Goal: Transaction & Acquisition: Purchase product/service

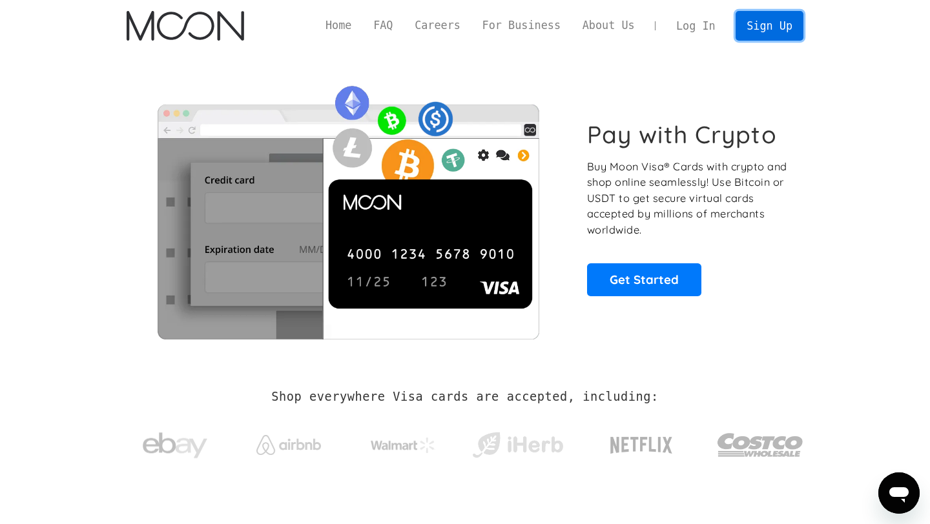
click at [769, 24] on link "Sign Up" at bounding box center [768, 25] width 67 height 29
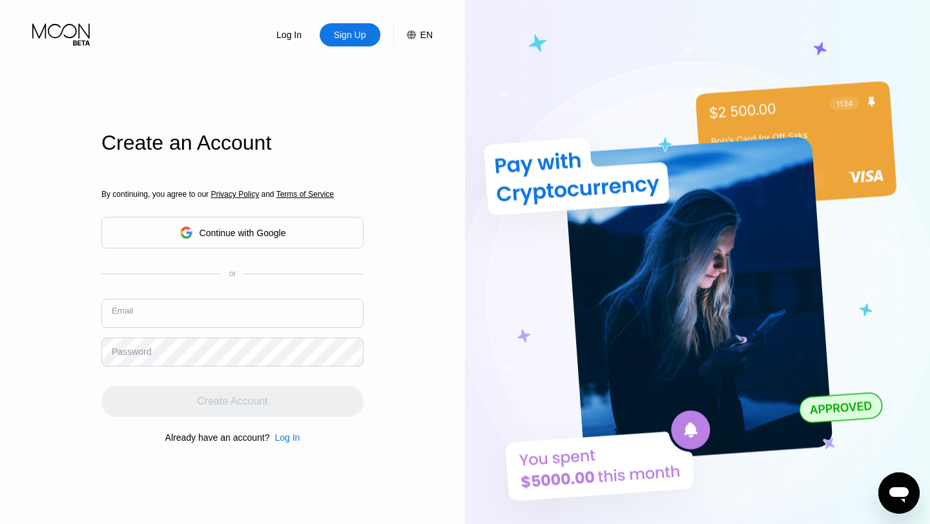
click at [242, 318] on input "text" at bounding box center [232, 313] width 262 height 29
paste input "[EMAIL_ADDRESS][DOMAIN_NAME]"
type input "[EMAIL_ADDRESS][DOMAIN_NAME]"
click at [366, 407] on div "Log In Sign Up EN Language Select an item Save Create an Account By continuing,…" at bounding box center [232, 288] width 465 height 576
click at [399, 398] on div "Log In Sign Up EN Language Select an item Save Create an Account By continuing,…" at bounding box center [232, 288] width 465 height 576
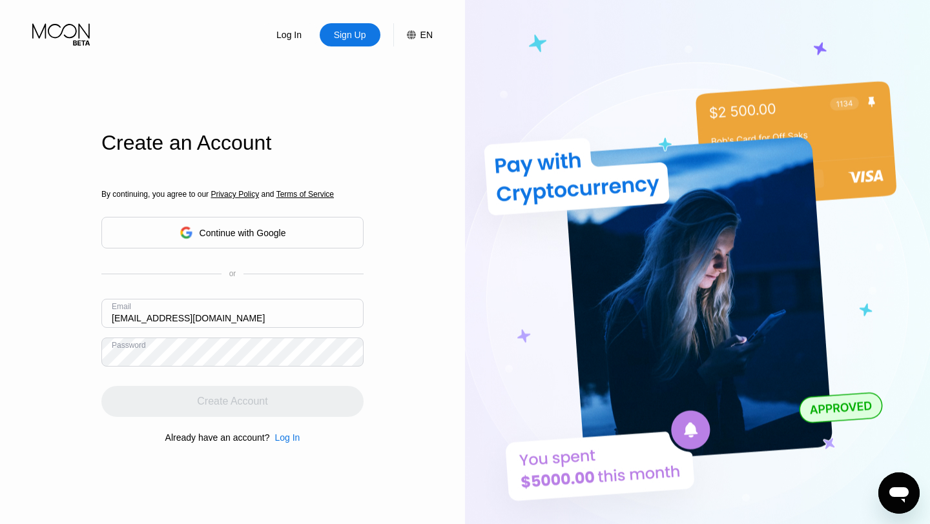
click at [265, 401] on div "Create Account" at bounding box center [232, 401] width 262 height 31
click at [254, 311] on input "[EMAIL_ADDRESS][DOMAIN_NAME]" at bounding box center [232, 313] width 262 height 29
click at [246, 320] on input "[EMAIL_ADDRESS][DOMAIN_NAME]" at bounding box center [232, 313] width 262 height 29
click at [241, 311] on input "text" at bounding box center [232, 313] width 262 height 29
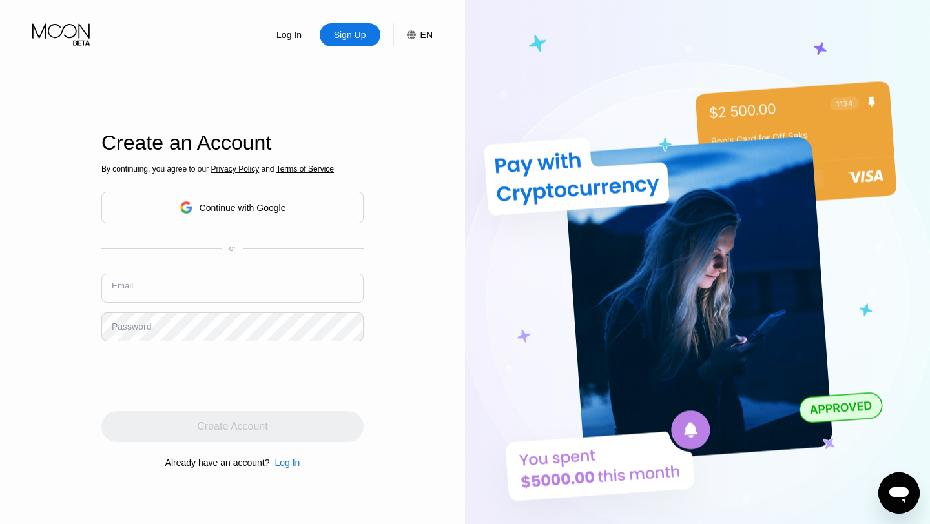
click at [254, 294] on input "text" at bounding box center [232, 288] width 262 height 29
click at [183, 289] on input "text" at bounding box center [232, 288] width 262 height 29
paste input "[EMAIL_ADDRESS][DOMAIN_NAME]"
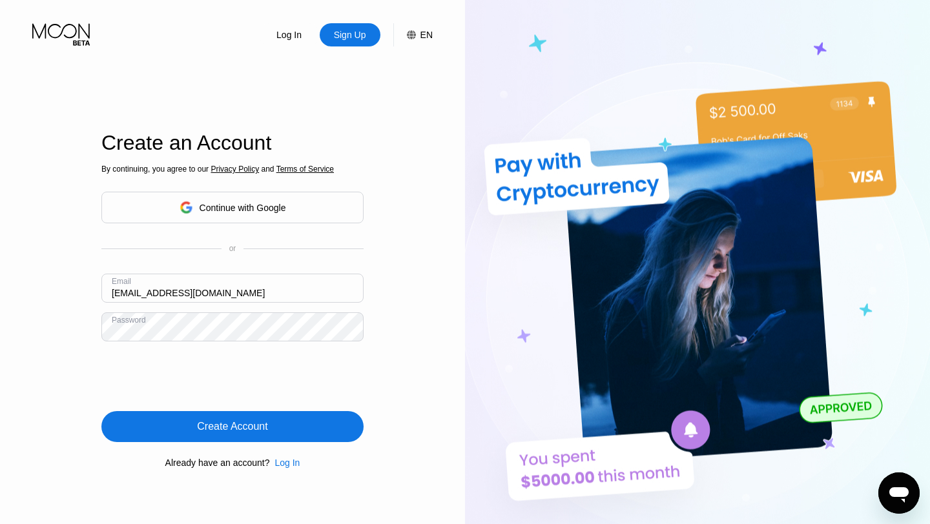
type input "[EMAIL_ADDRESS][DOMAIN_NAME]"
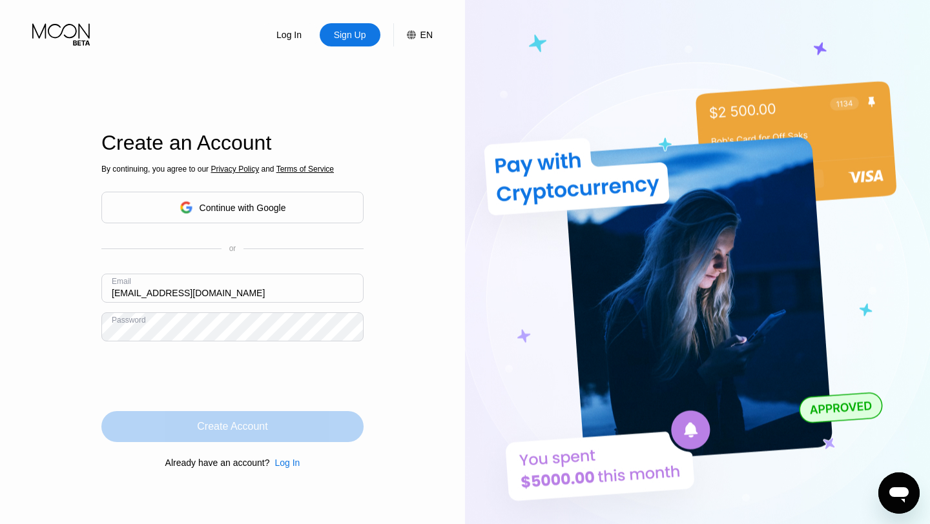
click at [210, 421] on div "Create Account" at bounding box center [232, 426] width 70 height 13
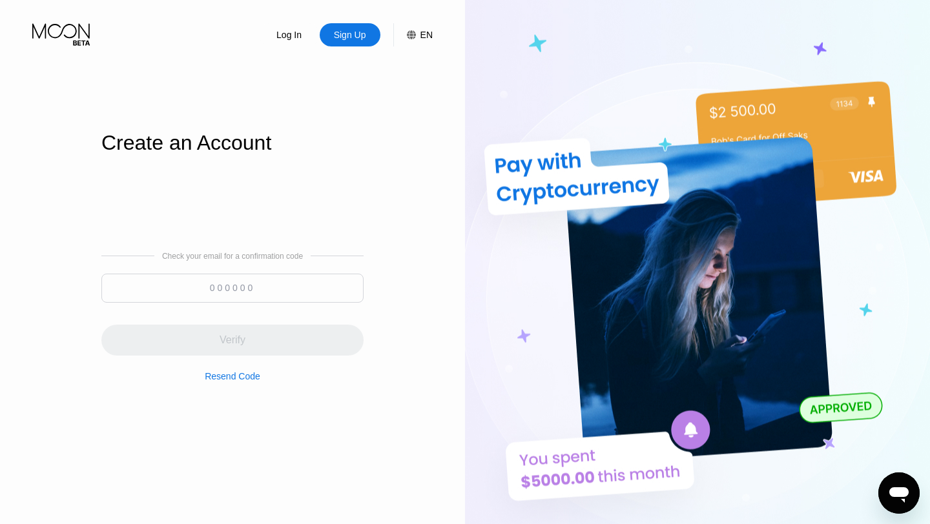
click at [199, 294] on input at bounding box center [232, 288] width 262 height 29
paste input "145233"
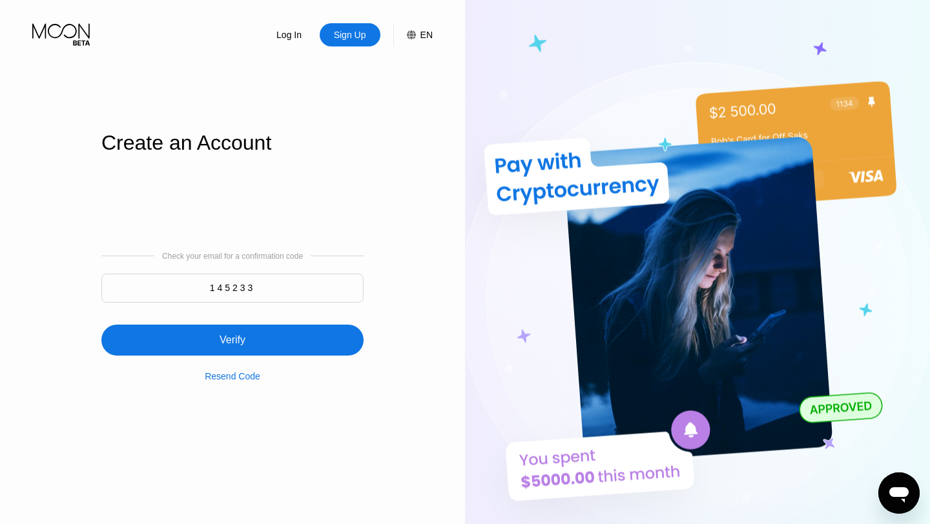
type input "145233"
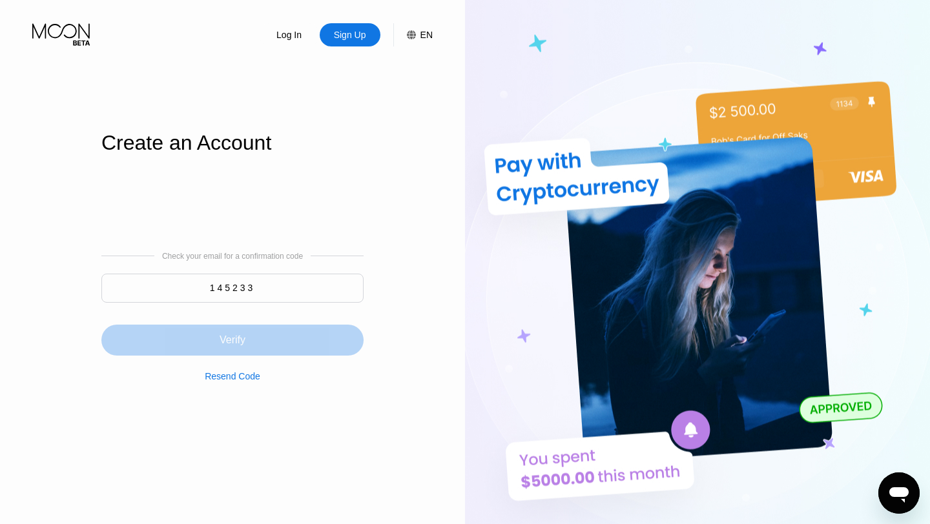
click at [219, 335] on div "Verify" at bounding box center [232, 340] width 26 height 13
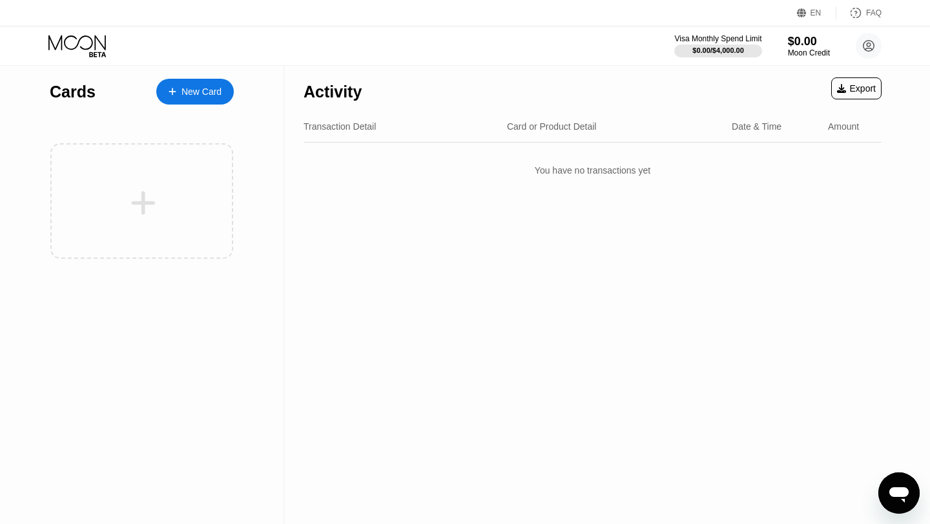
click at [210, 96] on div "New Card" at bounding box center [201, 92] width 40 height 11
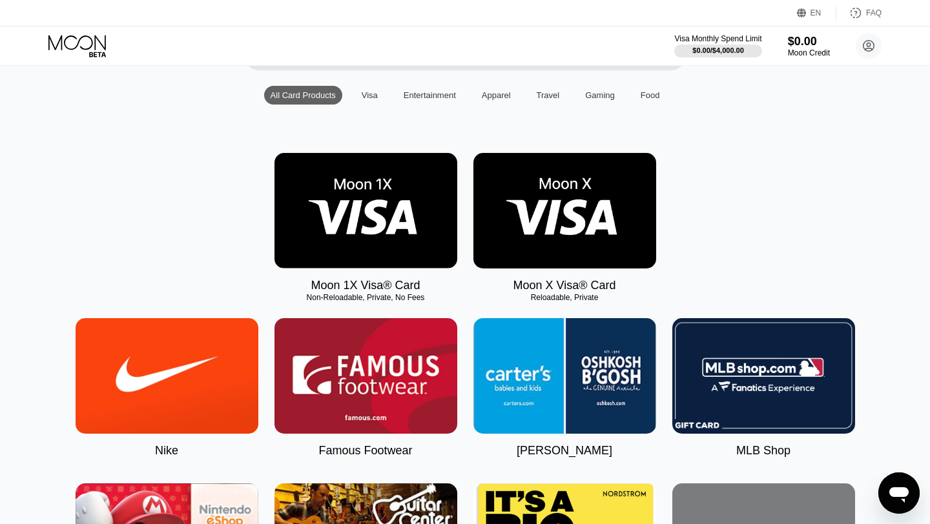
scroll to position [121, 0]
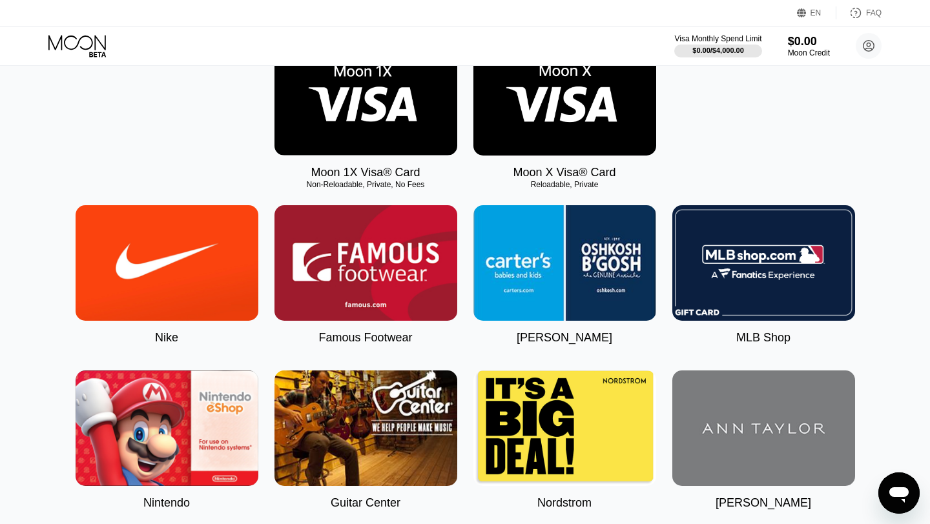
scroll to position [150, 0]
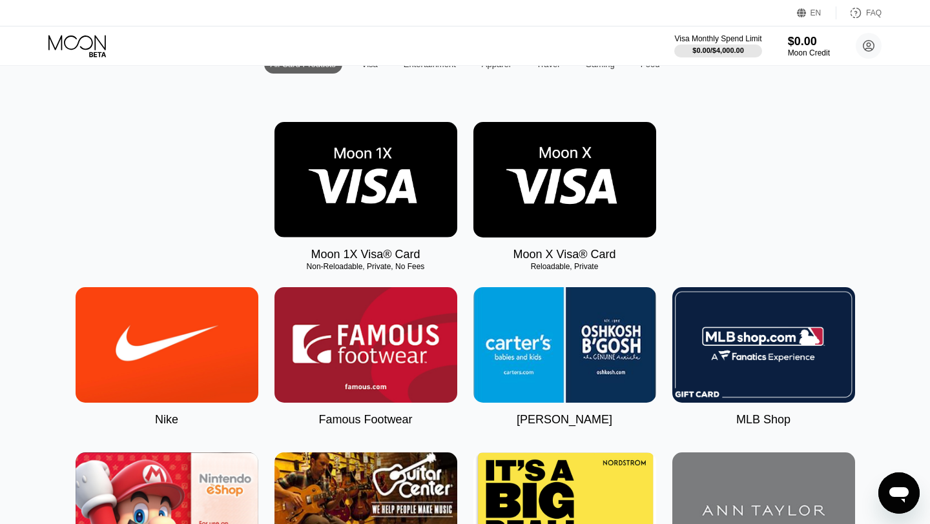
click at [578, 175] on img at bounding box center [564, 180] width 183 height 116
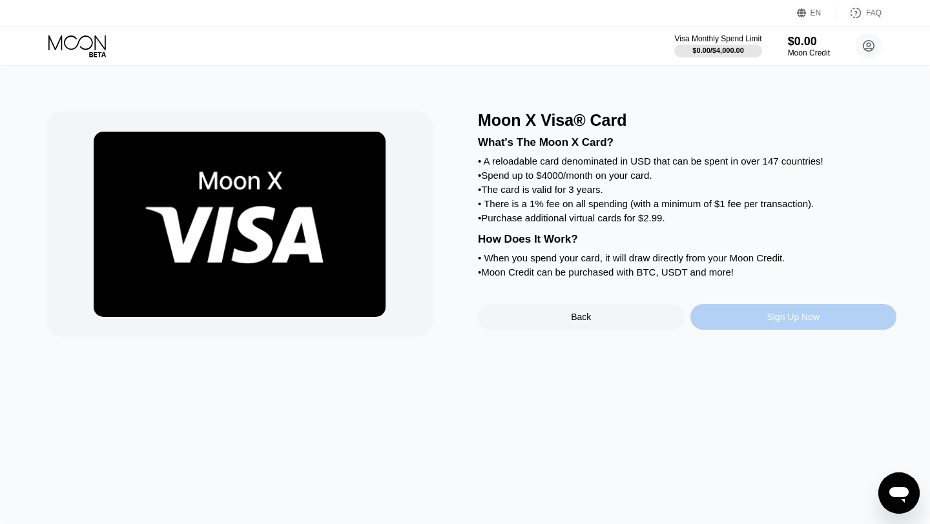
click at [795, 320] on div "Sign Up Now" at bounding box center [792, 317] width 53 height 10
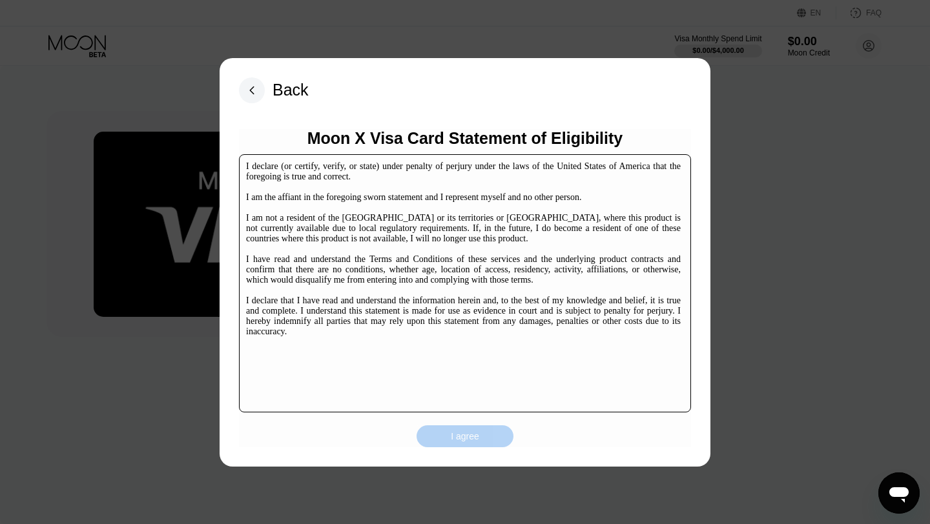
click at [476, 428] on div "I agree" at bounding box center [464, 436] width 97 height 22
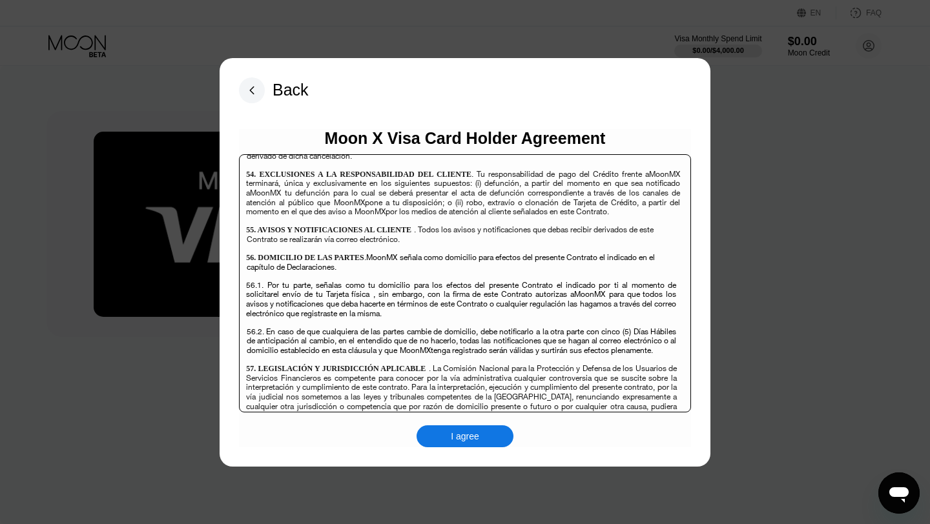
scroll to position [8856, 0]
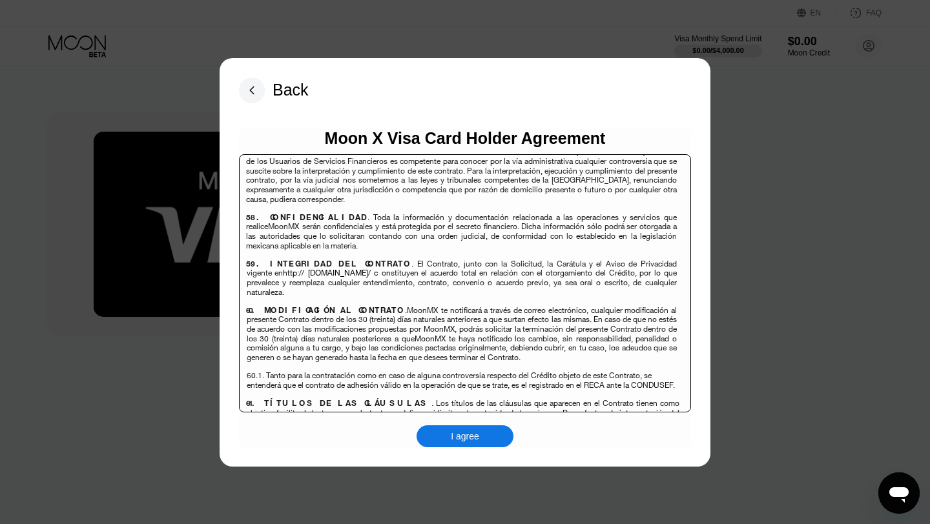
click at [474, 440] on div "I agree" at bounding box center [465, 437] width 28 height 12
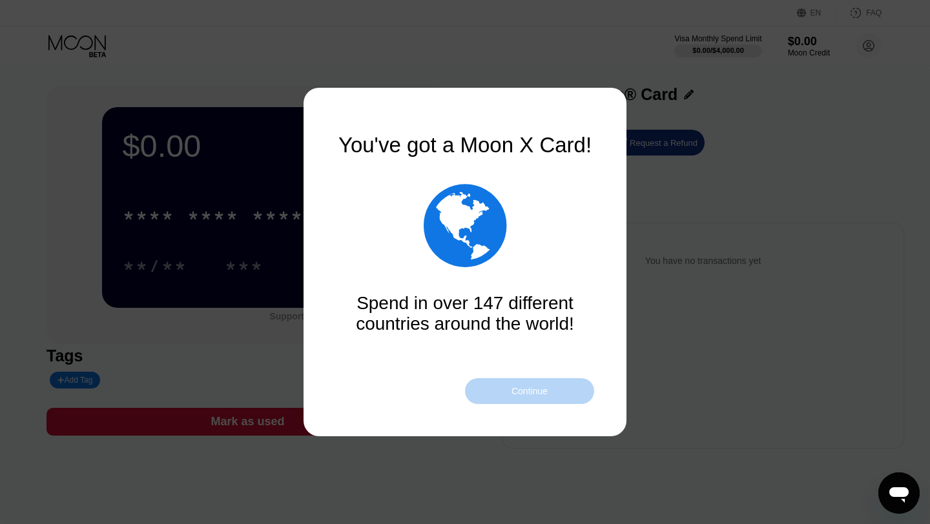
click at [515, 389] on div "Continue" at bounding box center [529, 391] width 36 height 10
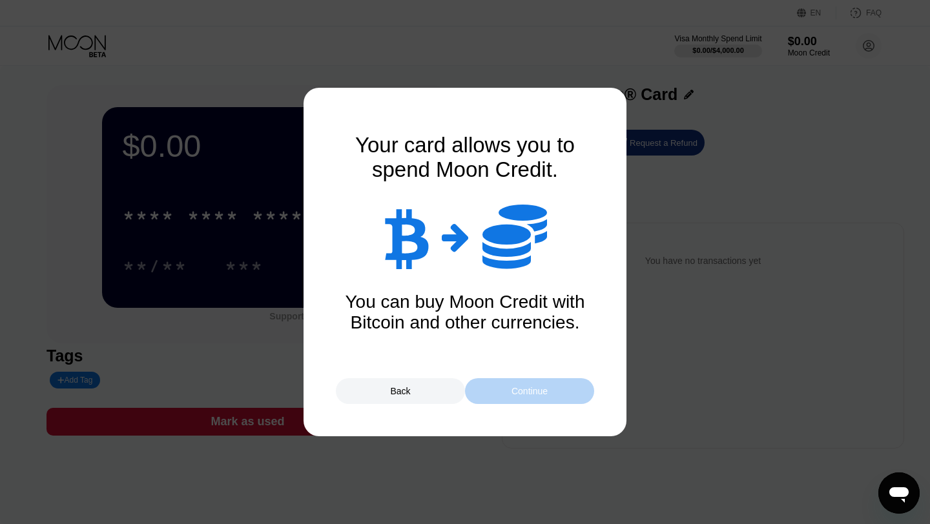
click at [515, 389] on div "Continue" at bounding box center [529, 391] width 36 height 10
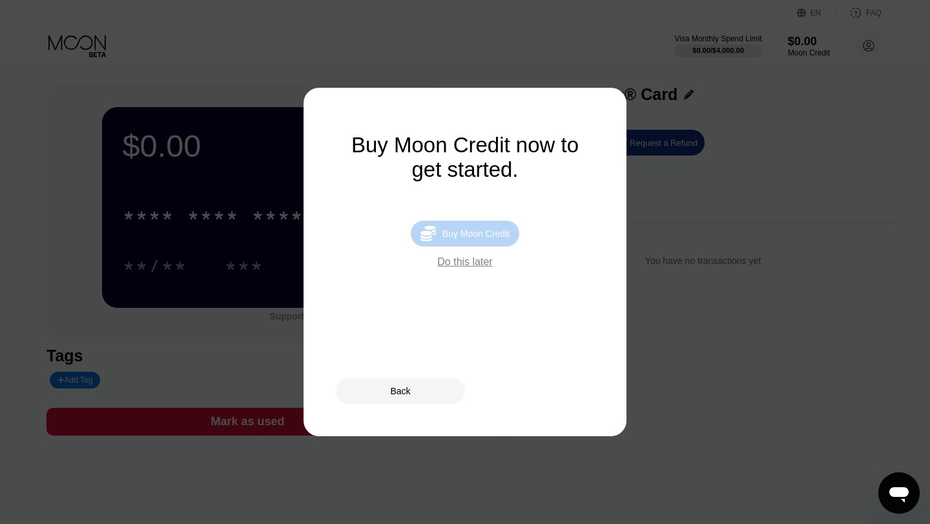
click at [498, 232] on div "Buy Moon Credit" at bounding box center [475, 234] width 67 height 10
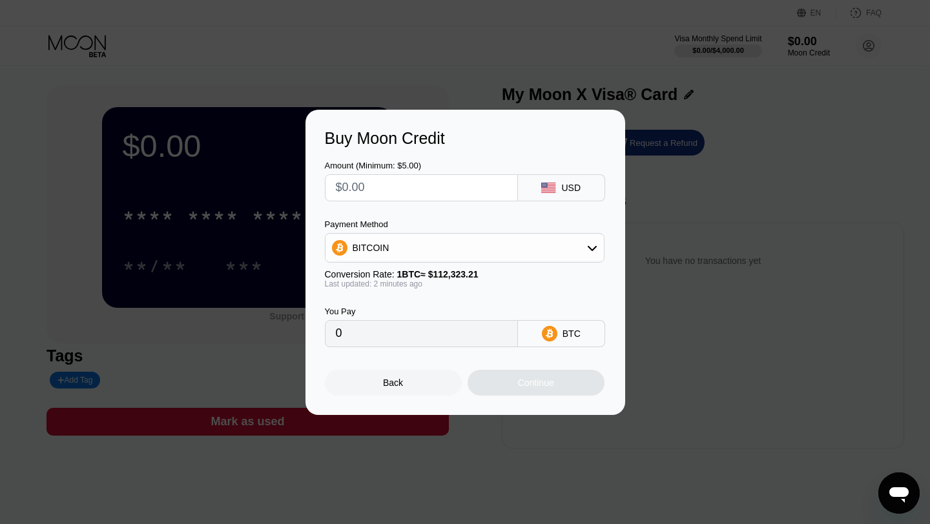
click at [533, 252] on div "BITCOIN" at bounding box center [464, 248] width 278 height 26
click at [509, 314] on div "USDT on TRON" at bounding box center [472, 312] width 243 height 10
type input "0.00"
click at [595, 336] on div "USDT TRC-20" at bounding box center [571, 333] width 54 height 21
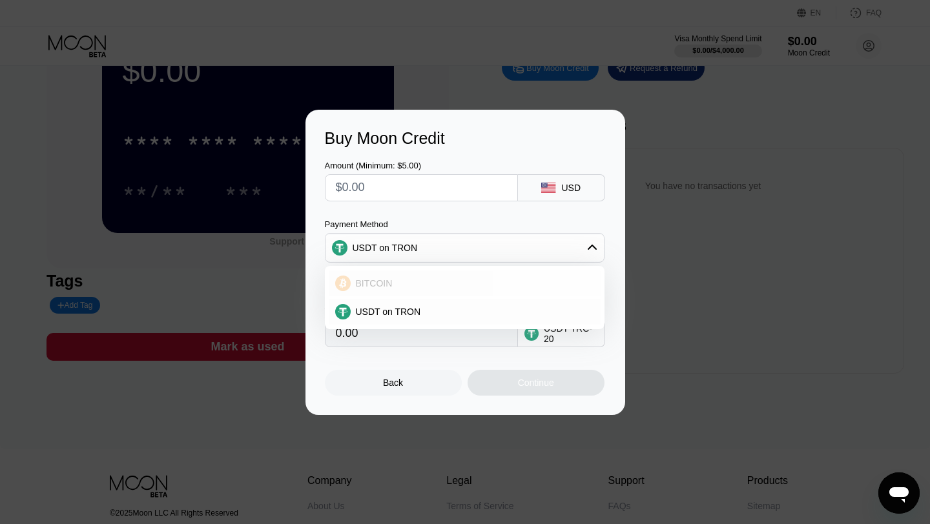
scroll to position [81, 0]
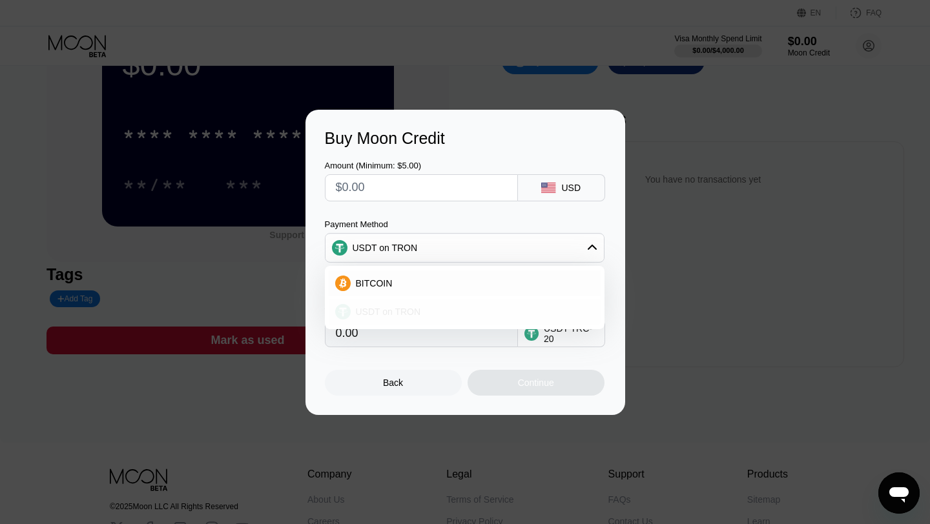
click at [518, 311] on div "USDT on TRON" at bounding box center [472, 312] width 243 height 10
click at [475, 338] on input "0.00" at bounding box center [421, 334] width 171 height 26
click at [416, 188] on input "text" at bounding box center [421, 188] width 171 height 26
type input "$2"
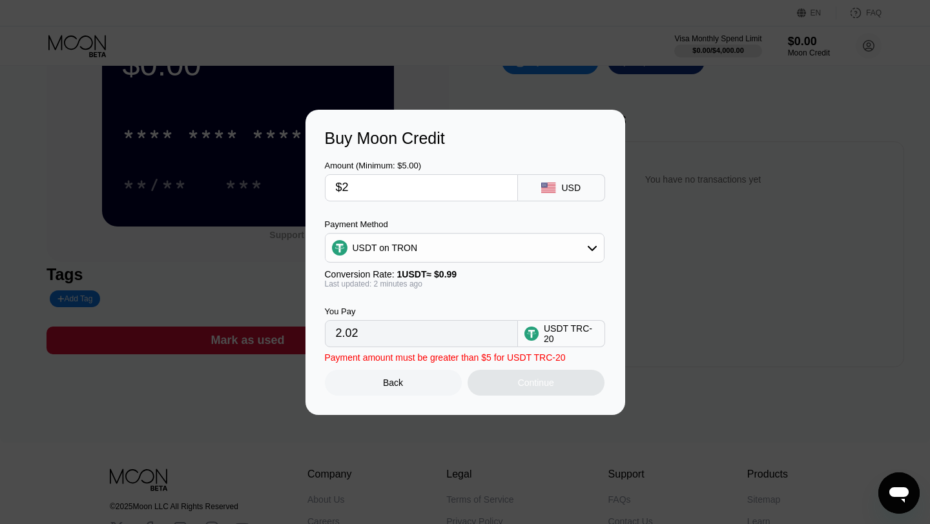
type input "2.02"
type input "$20"
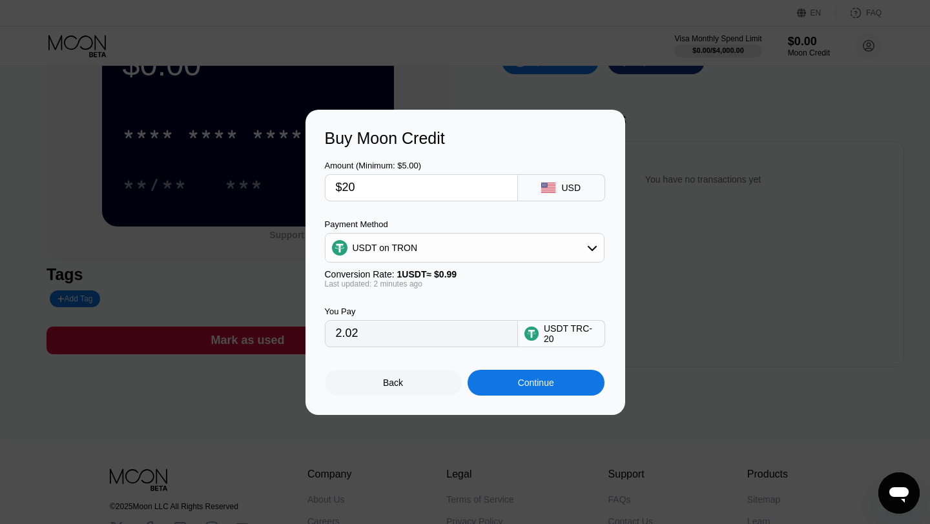
type input "20.20"
type input "$20"
click at [540, 249] on div "USDT on TRON" at bounding box center [464, 248] width 278 height 26
click at [491, 314] on div "USDT on TRON" at bounding box center [472, 312] width 243 height 10
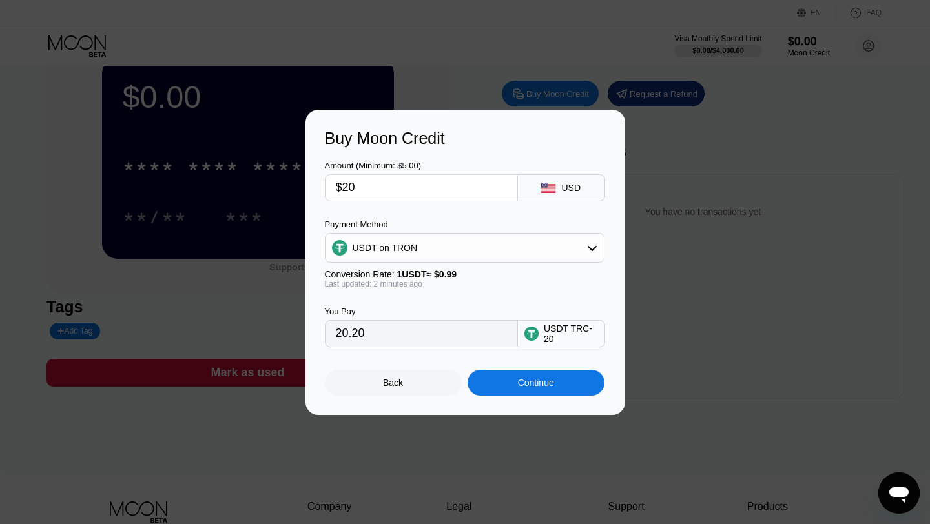
scroll to position [43, 0]
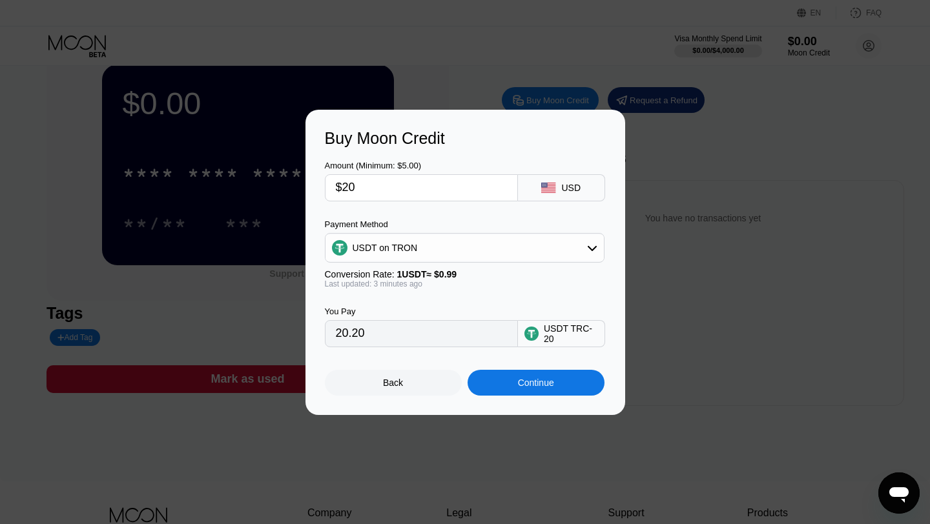
click at [518, 245] on div "USDT on TRON" at bounding box center [464, 248] width 278 height 26
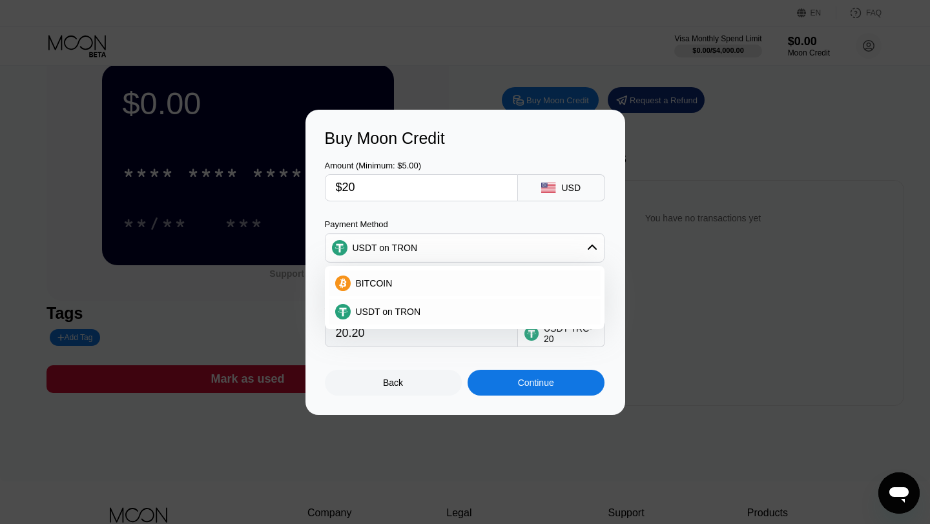
click at [518, 245] on div "USDT on TRON" at bounding box center [464, 248] width 278 height 26
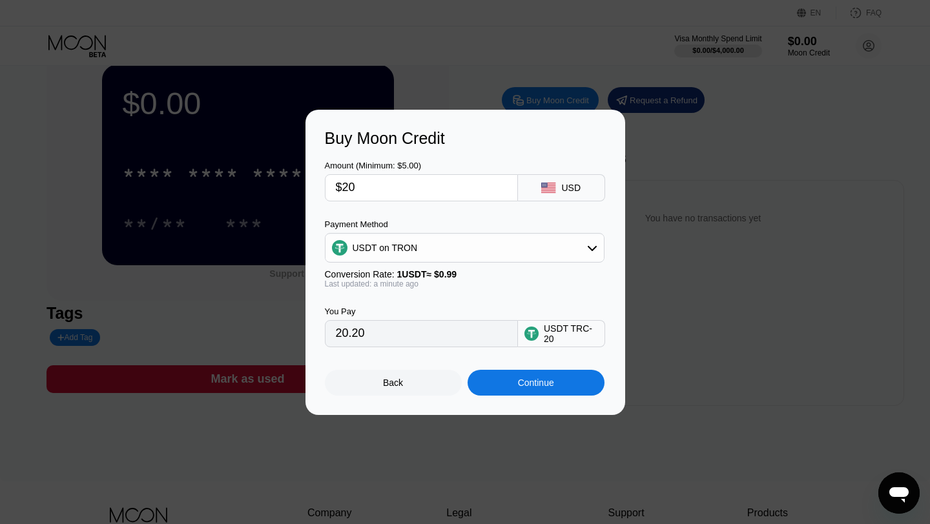
click at [484, 267] on div "Payment Method USDT on TRON Conversion Rate: 1 USDT ≈ $0.99 Last updated: a min…" at bounding box center [465, 253] width 280 height 69
click at [483, 264] on div "Payment Method USDT on TRON Conversion Rate: 1 USDT ≈ $0.99 Last updated: a min…" at bounding box center [465, 253] width 280 height 69
click at [481, 263] on div "Payment Method USDT on TRON Conversion Rate: 1 USDT ≈ $0.99 Last updated: a min…" at bounding box center [465, 253] width 280 height 69
click at [480, 257] on div "USDT on TRON" at bounding box center [464, 248] width 278 height 26
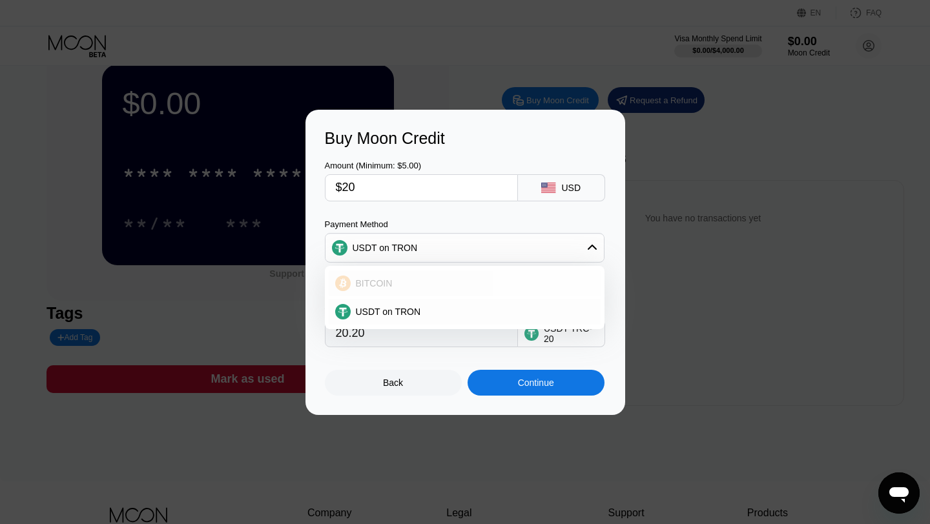
click at [442, 276] on div "BITCOIN" at bounding box center [465, 283] width 272 height 26
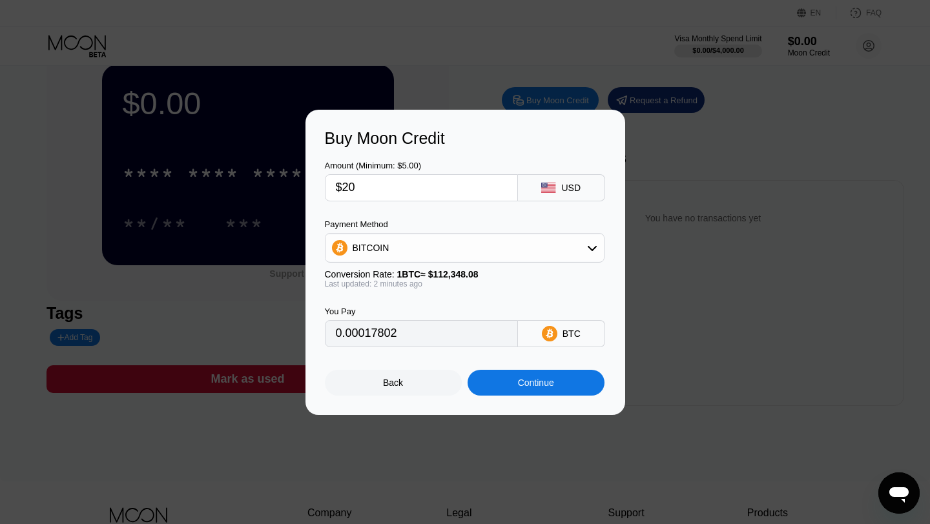
click at [460, 244] on div "BITCOIN" at bounding box center [464, 248] width 278 height 26
click at [443, 309] on div "USDT on TRON" at bounding box center [472, 312] width 243 height 10
type input "20.20"
click at [416, 395] on div "Back" at bounding box center [393, 383] width 137 height 26
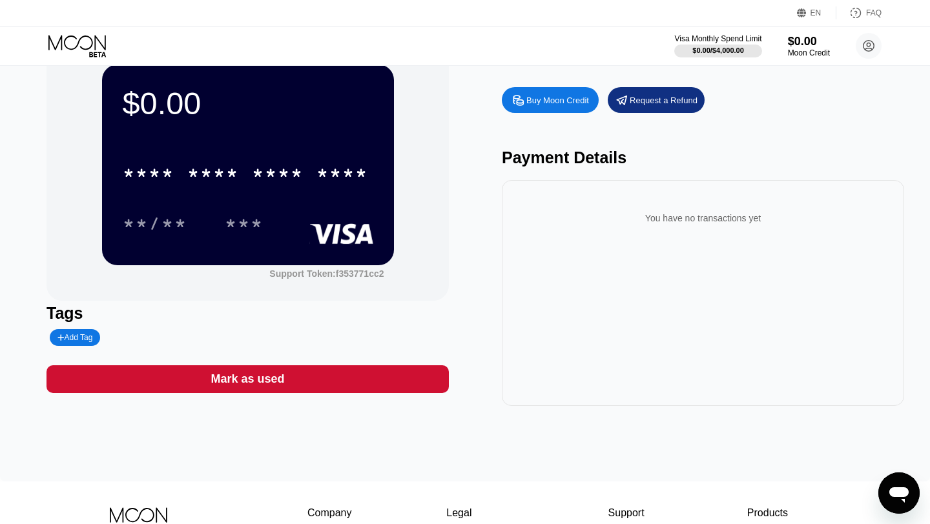
scroll to position [0, 0]
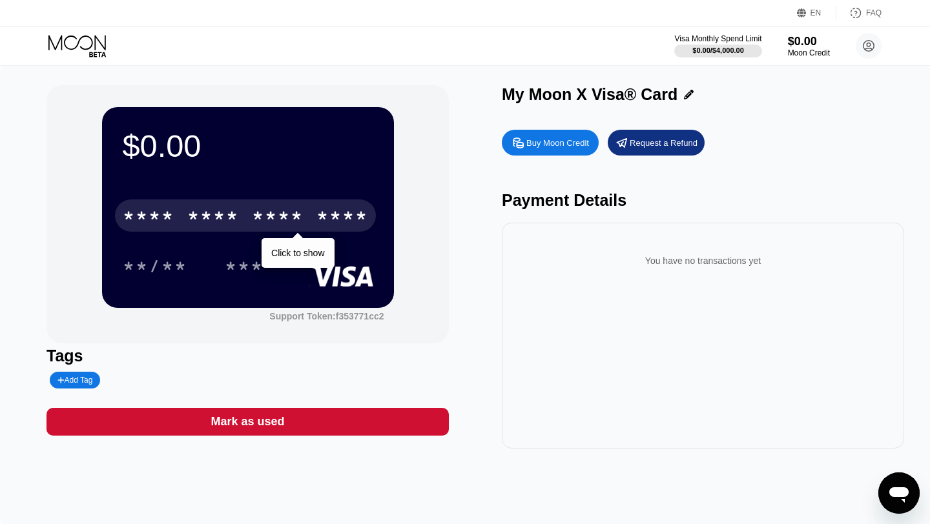
click at [307, 218] on div "* * * * * * * * * * * * ****" at bounding box center [245, 215] width 261 height 32
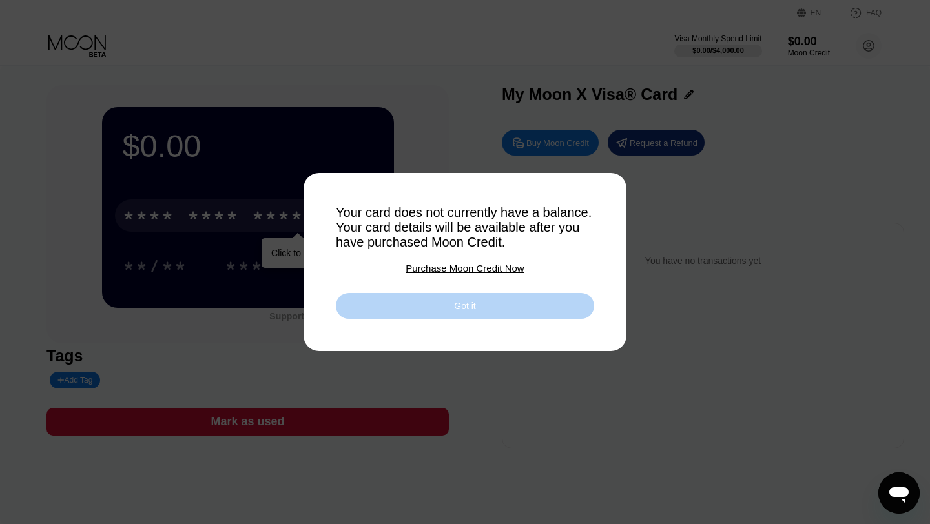
drag, startPoint x: 376, startPoint y: 307, endPoint x: 360, endPoint y: 250, distance: 58.4
click at [360, 250] on div "Your card does not currently have a balance. Your card details will be availabl…" at bounding box center [465, 262] width 258 height 114
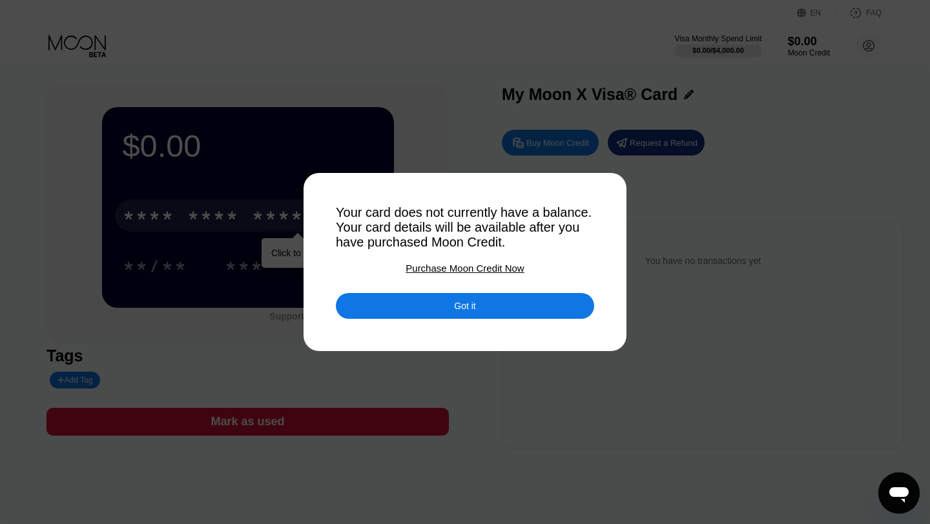
click at [382, 305] on div "Got it" at bounding box center [465, 306] width 258 height 26
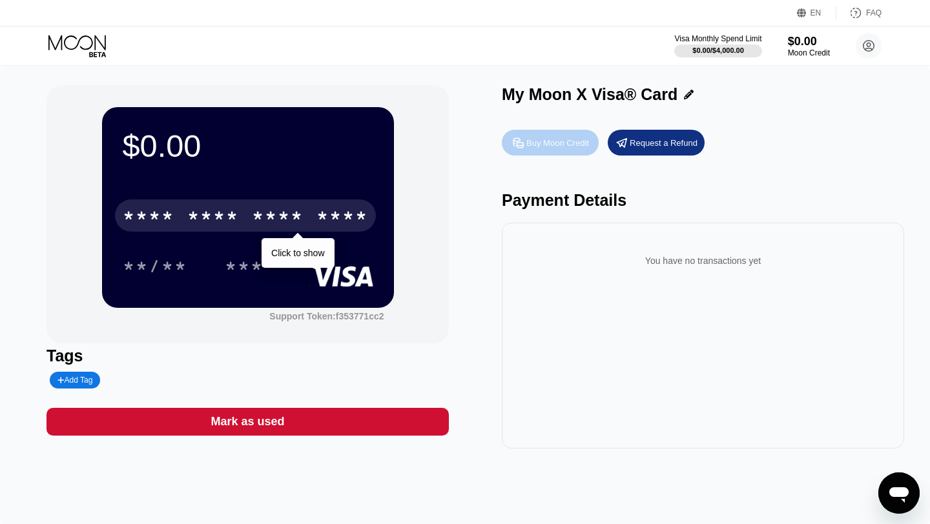
click at [562, 140] on div "Buy Moon Credit" at bounding box center [557, 143] width 63 height 11
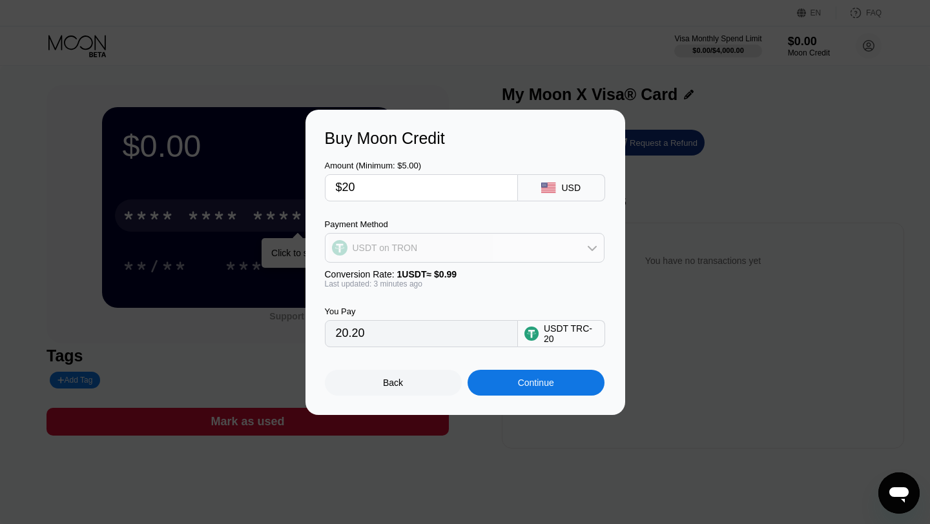
click at [564, 250] on div "USDT on TRON" at bounding box center [464, 248] width 278 height 26
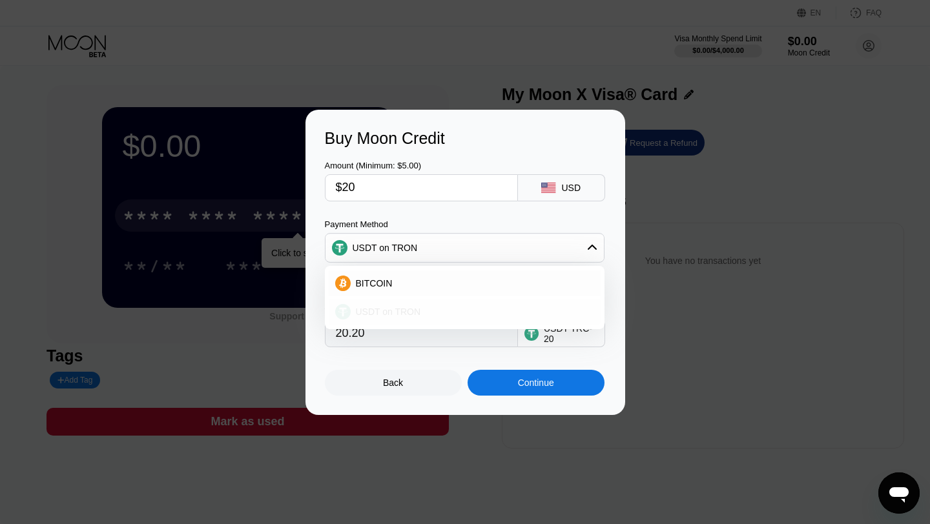
click at [512, 312] on div "USDT on TRON" at bounding box center [472, 312] width 243 height 10
